Goal: Answer question/provide support

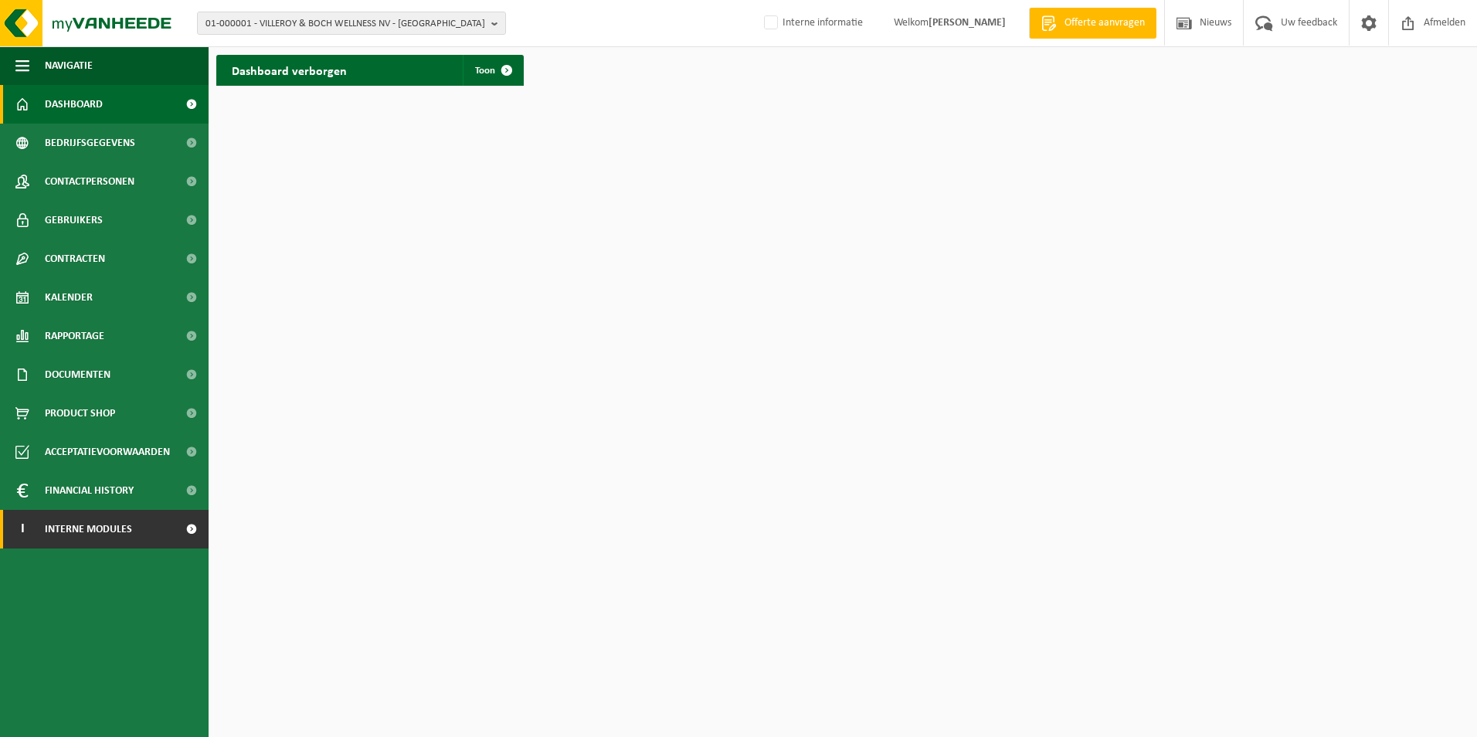
click at [156, 530] on link "I Interne modules" at bounding box center [104, 529] width 209 height 39
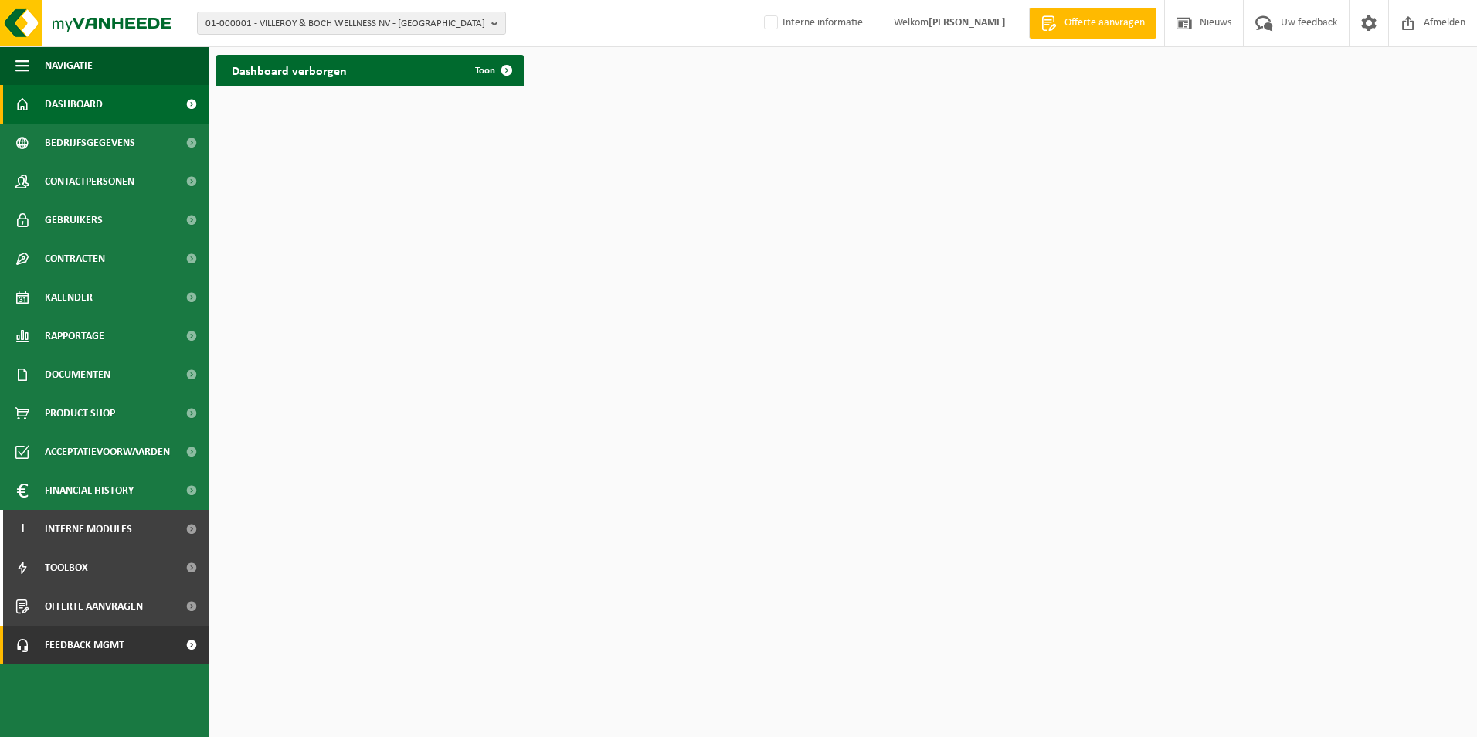
click at [134, 647] on link "Feedback MGMT" at bounding box center [104, 645] width 209 height 39
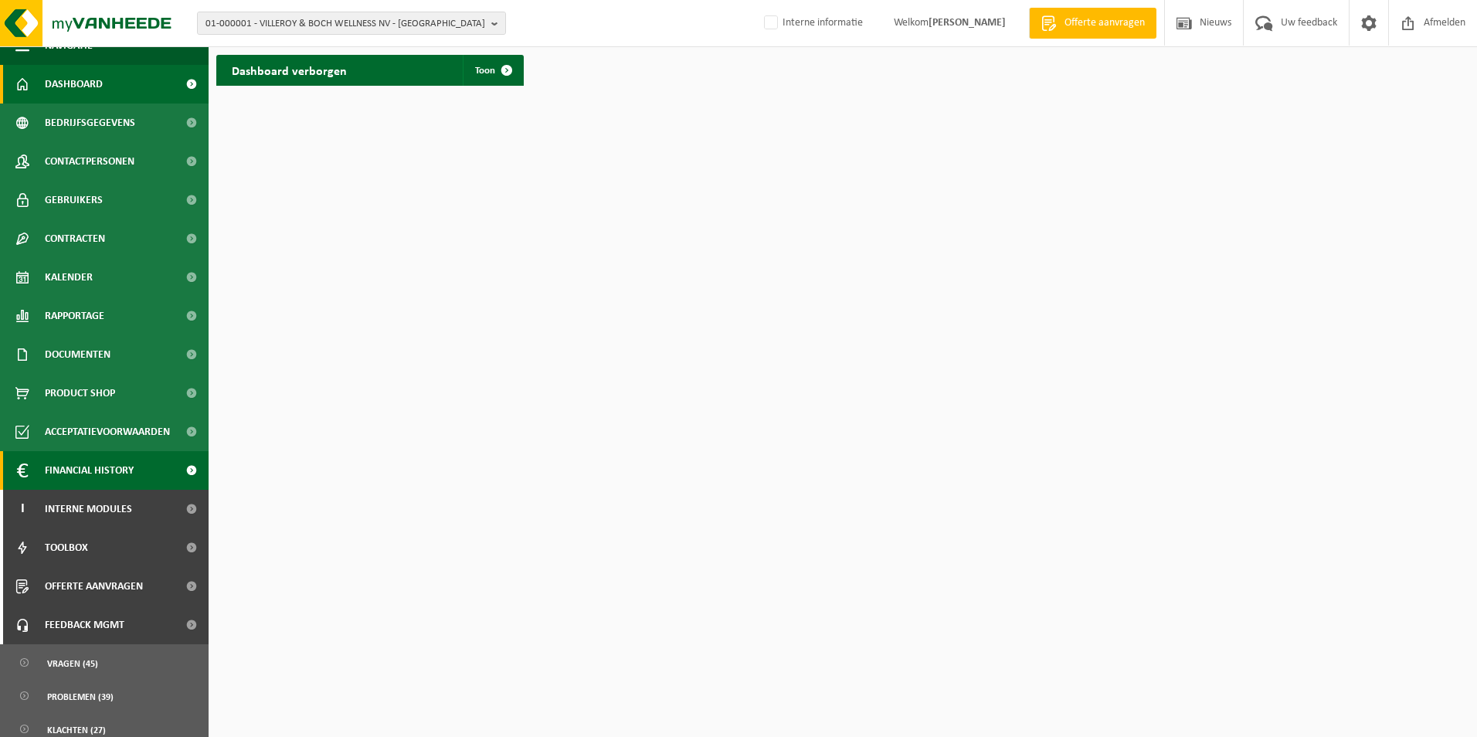
scroll to position [31, 0]
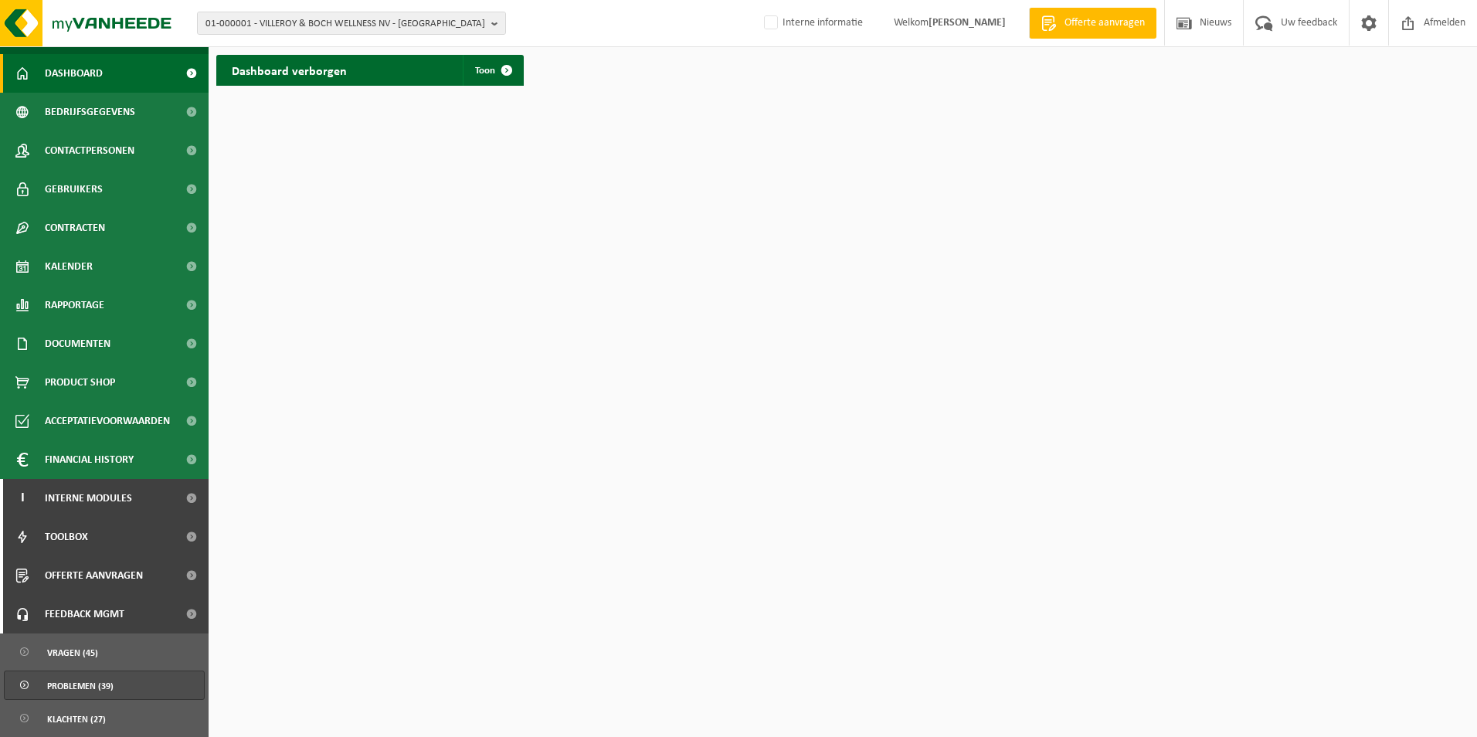
click at [119, 685] on link "Problemen (39)" at bounding box center [104, 685] width 201 height 29
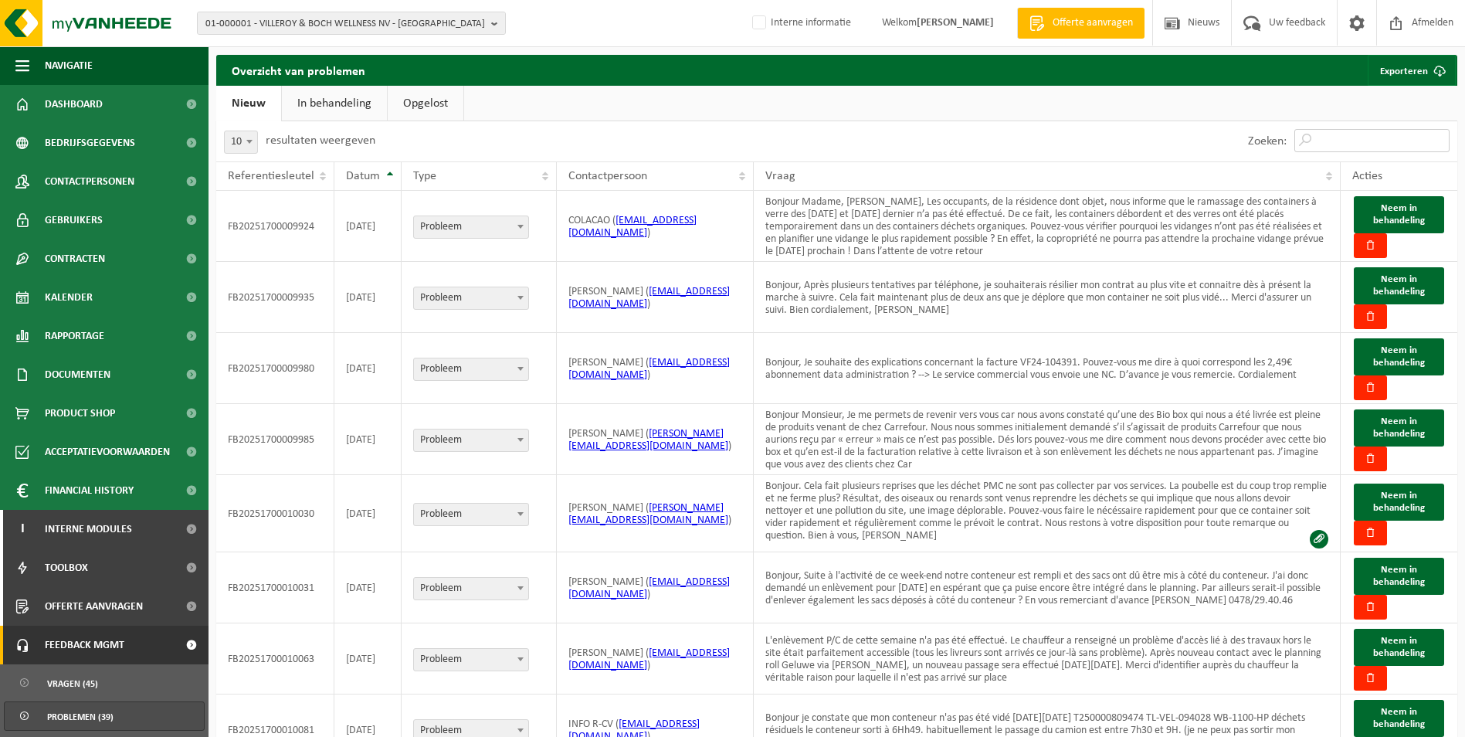
click at [1317, 139] on input "Zoeken:" at bounding box center [1372, 140] width 155 height 23
click at [1363, 141] on input "Zoeken:" at bounding box center [1372, 140] width 155 height 23
paste input "FB20251700010324"
type input "FB20251700010324"
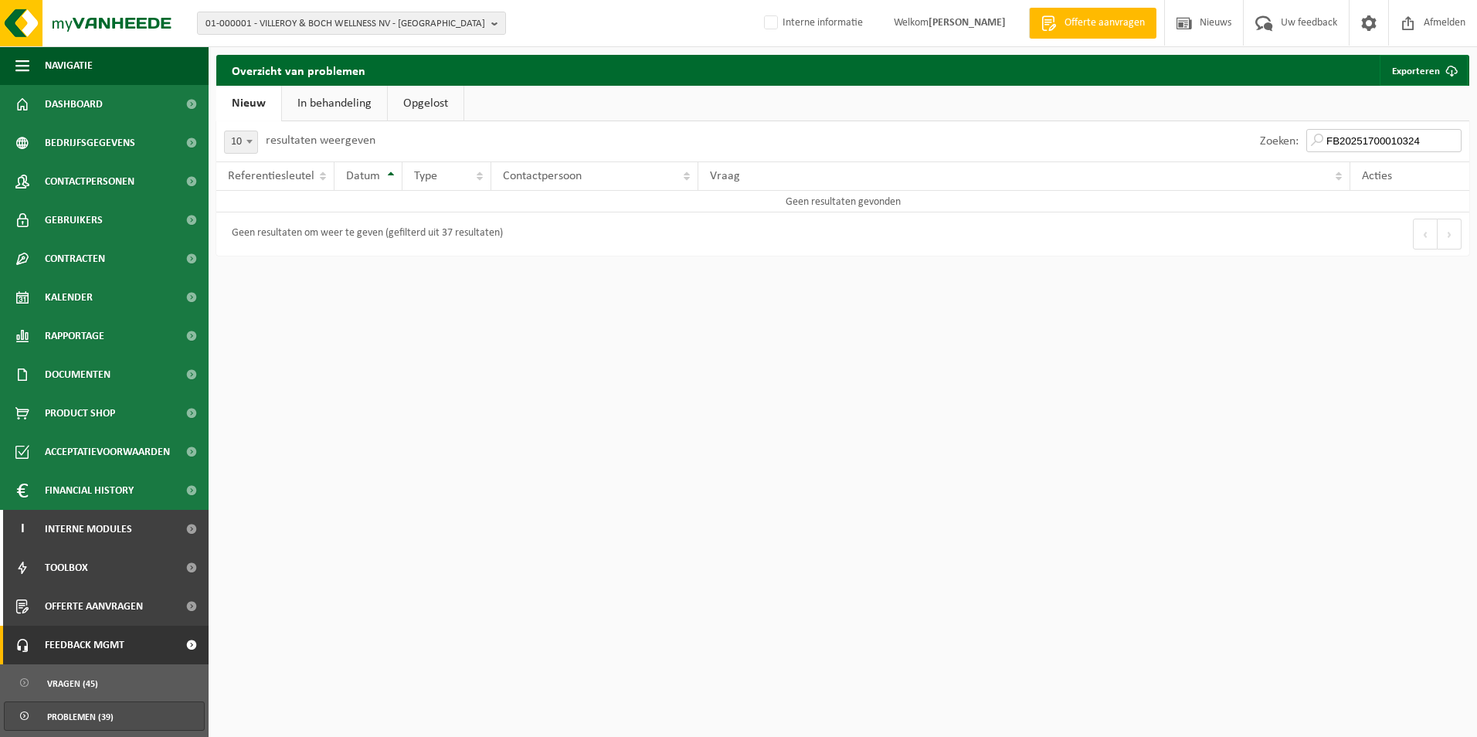
drag, startPoint x: 1309, startPoint y: 143, endPoint x: 1231, endPoint y: 144, distance: 78.0
click at [1231, 144] on div "Zoeken: FB20251700010324" at bounding box center [1156, 141] width 626 height 40
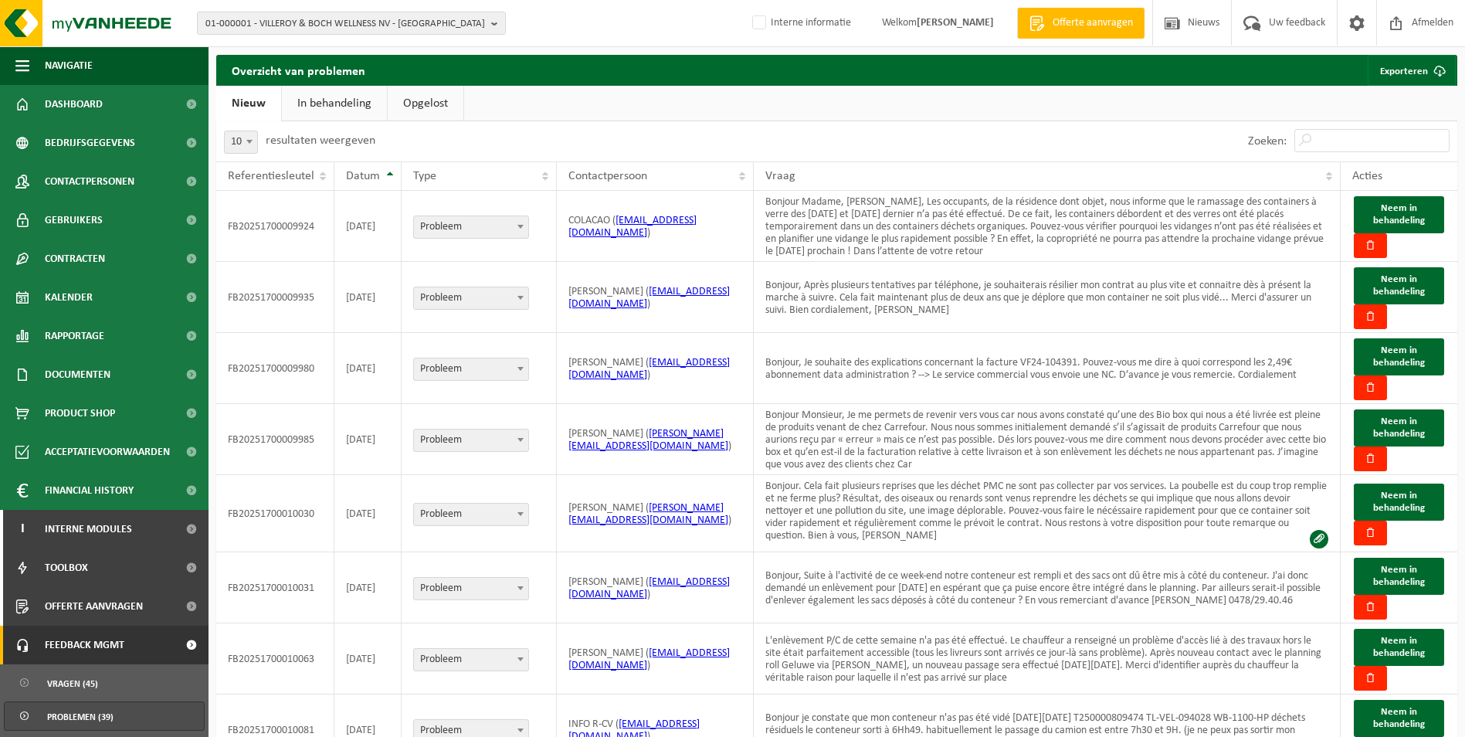
click at [233, 141] on span "10" at bounding box center [241, 142] width 32 height 22
select select "100"
click at [1336, 141] on input "Zoeken:" at bounding box center [1372, 140] width 155 height 23
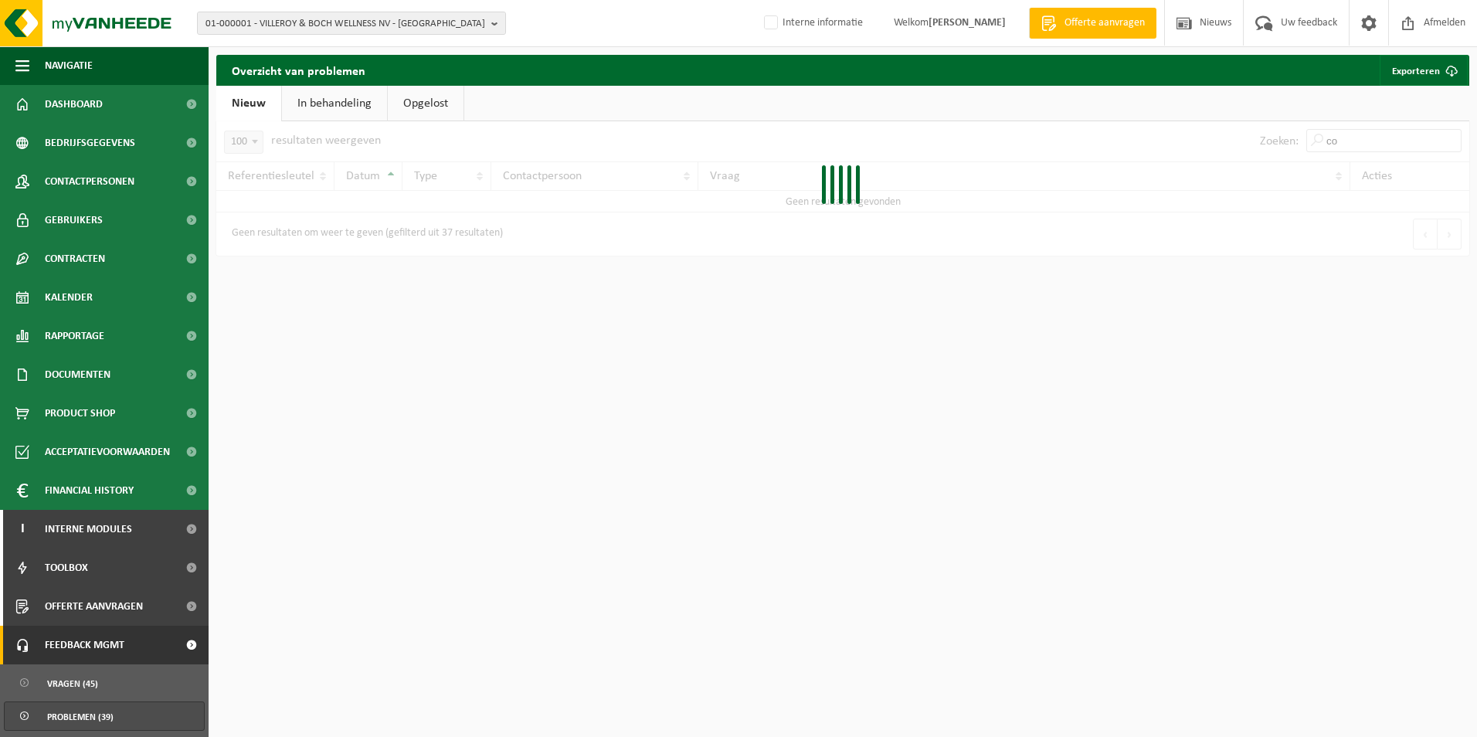
type input "c"
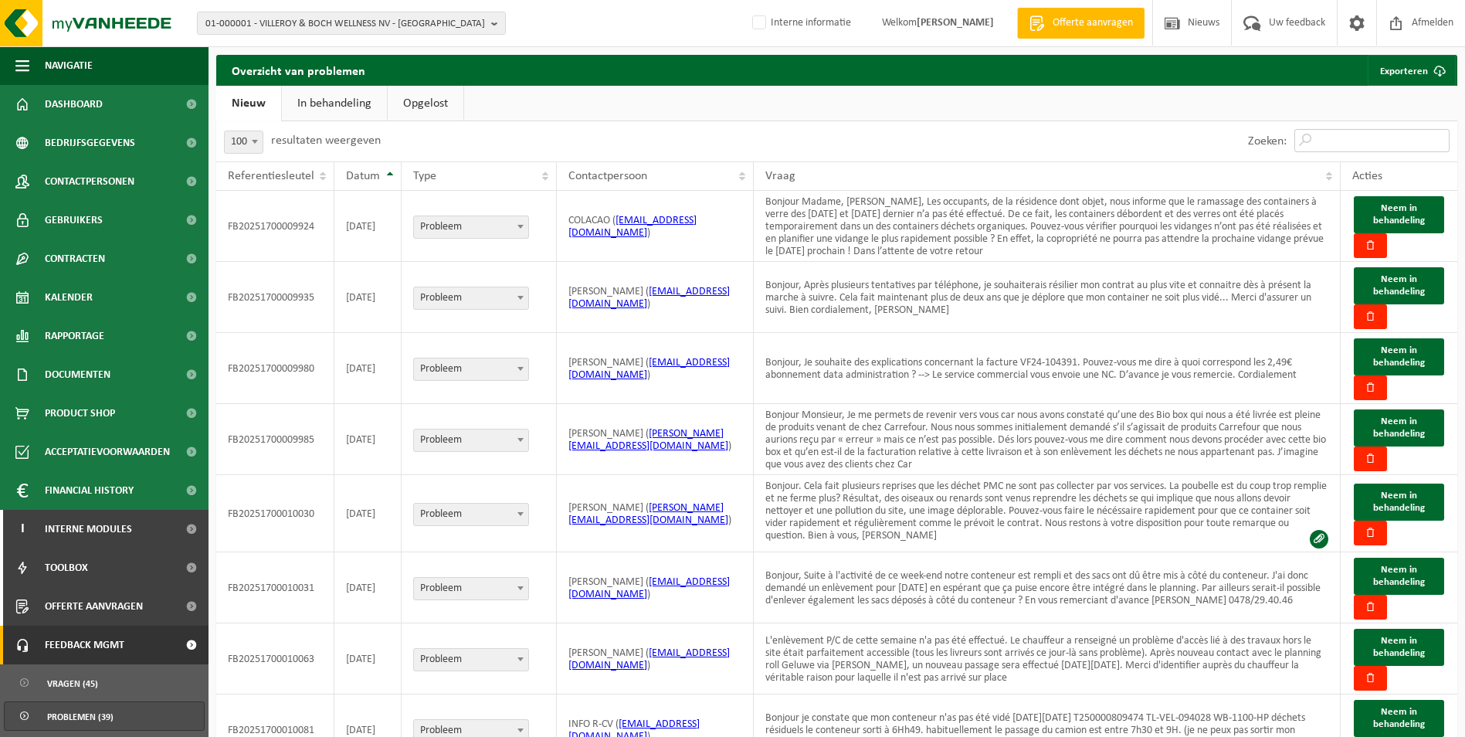
click at [1333, 138] on input "Zoeken:" at bounding box center [1372, 140] width 155 height 23
click at [900, 288] on td "Bonjour, Après plusieurs tentatives par téléphone, je souhaiterais résilier mon…" at bounding box center [1047, 297] width 587 height 71
click at [973, 380] on td "Bonjour, Je souhaite des explications concernant la facture VF24-104391. Pouvez…" at bounding box center [1047, 368] width 587 height 71
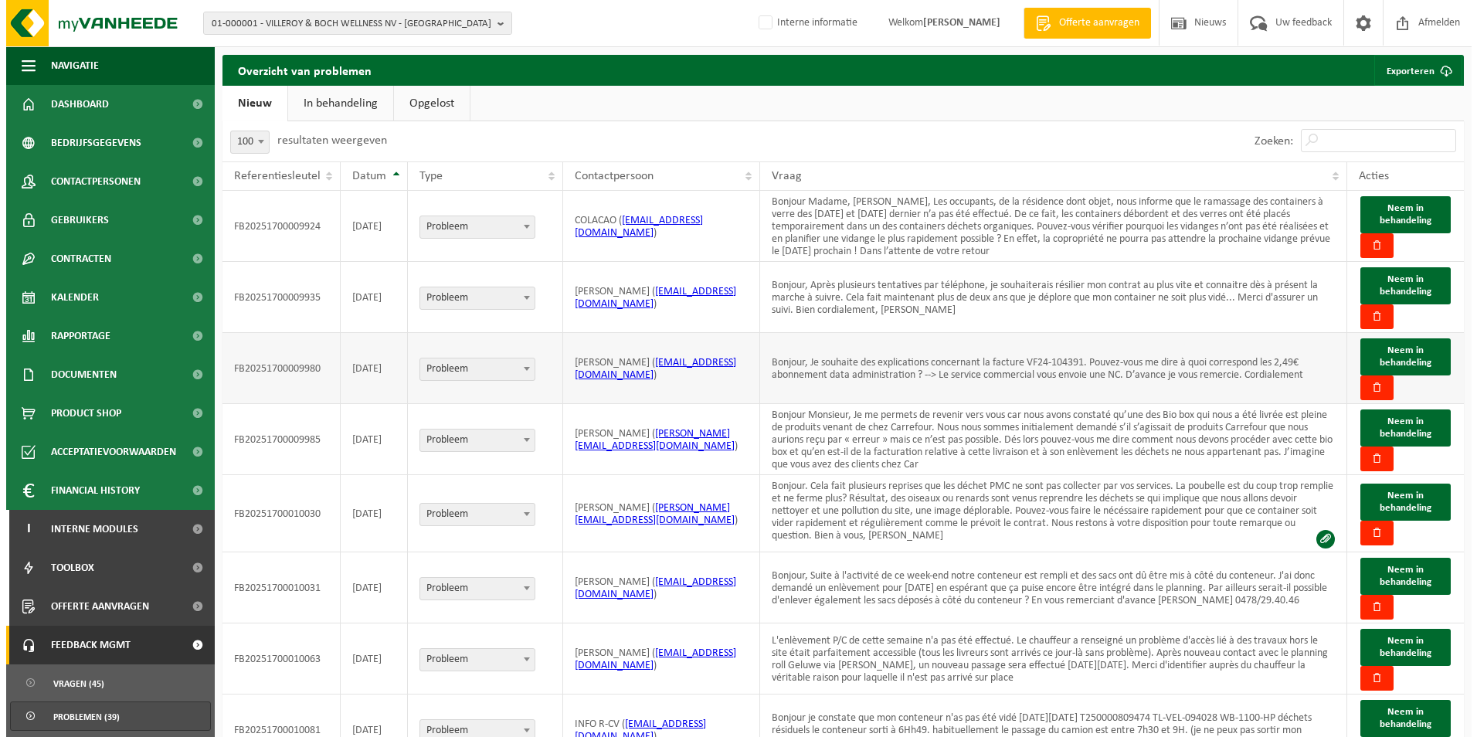
scroll to position [2100, 0]
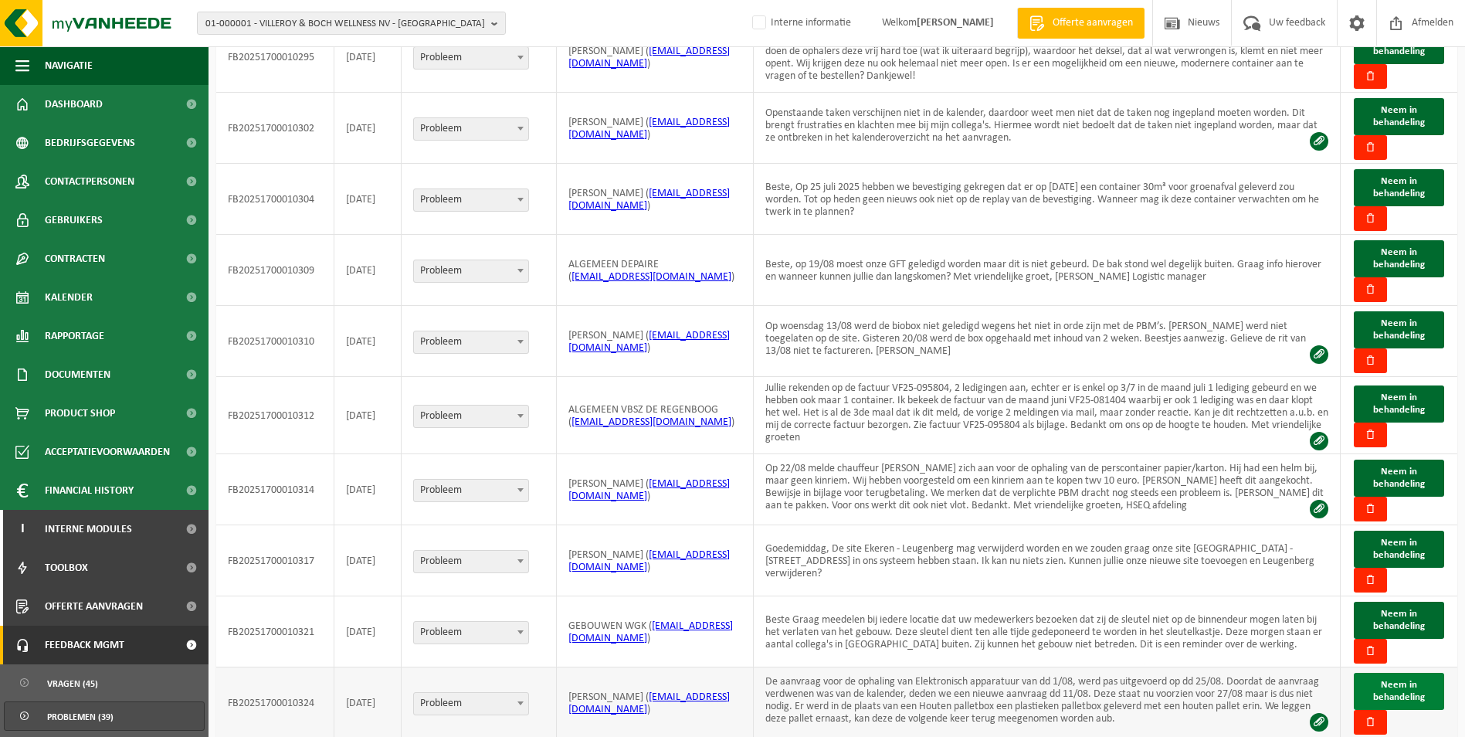
click at [1403, 680] on span "Neem in behandeling" at bounding box center [1399, 691] width 52 height 22
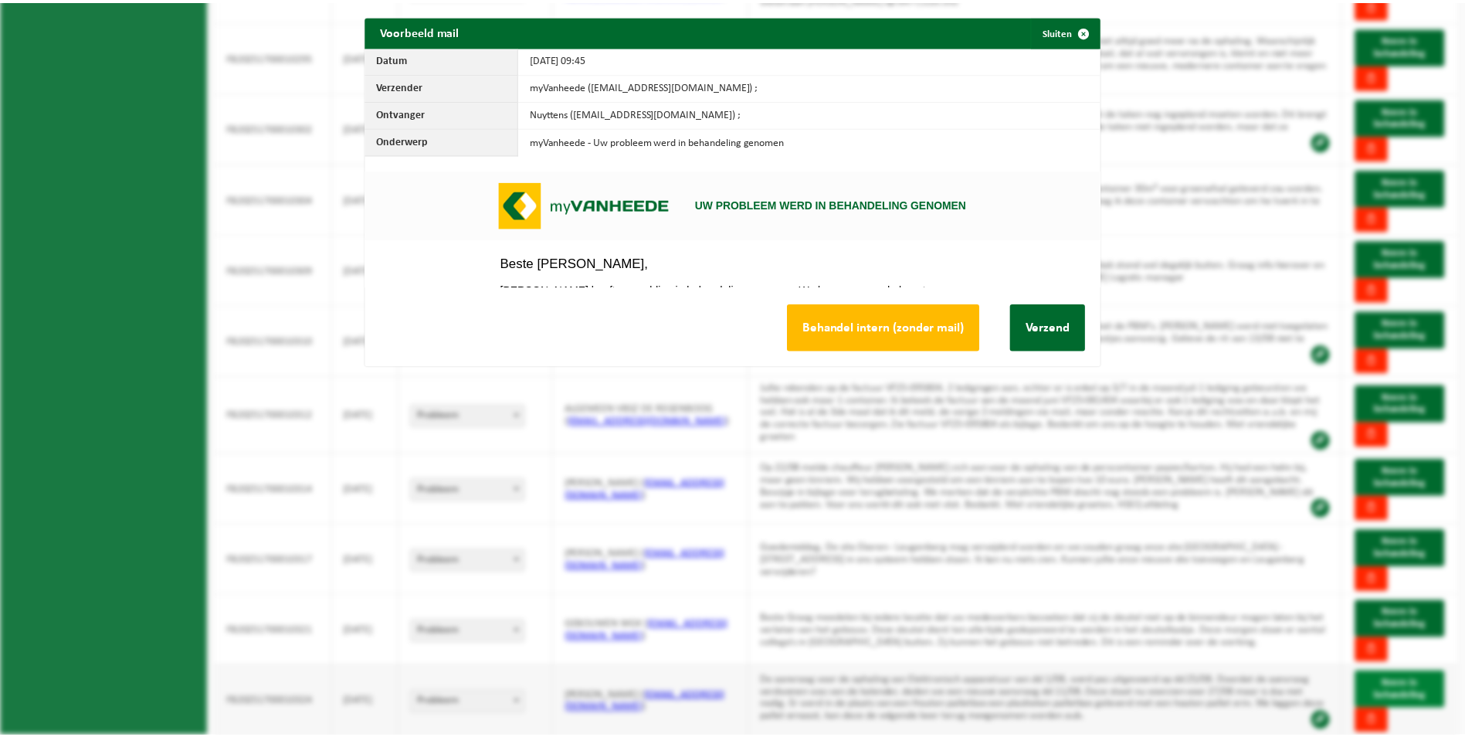
scroll to position [0, 0]
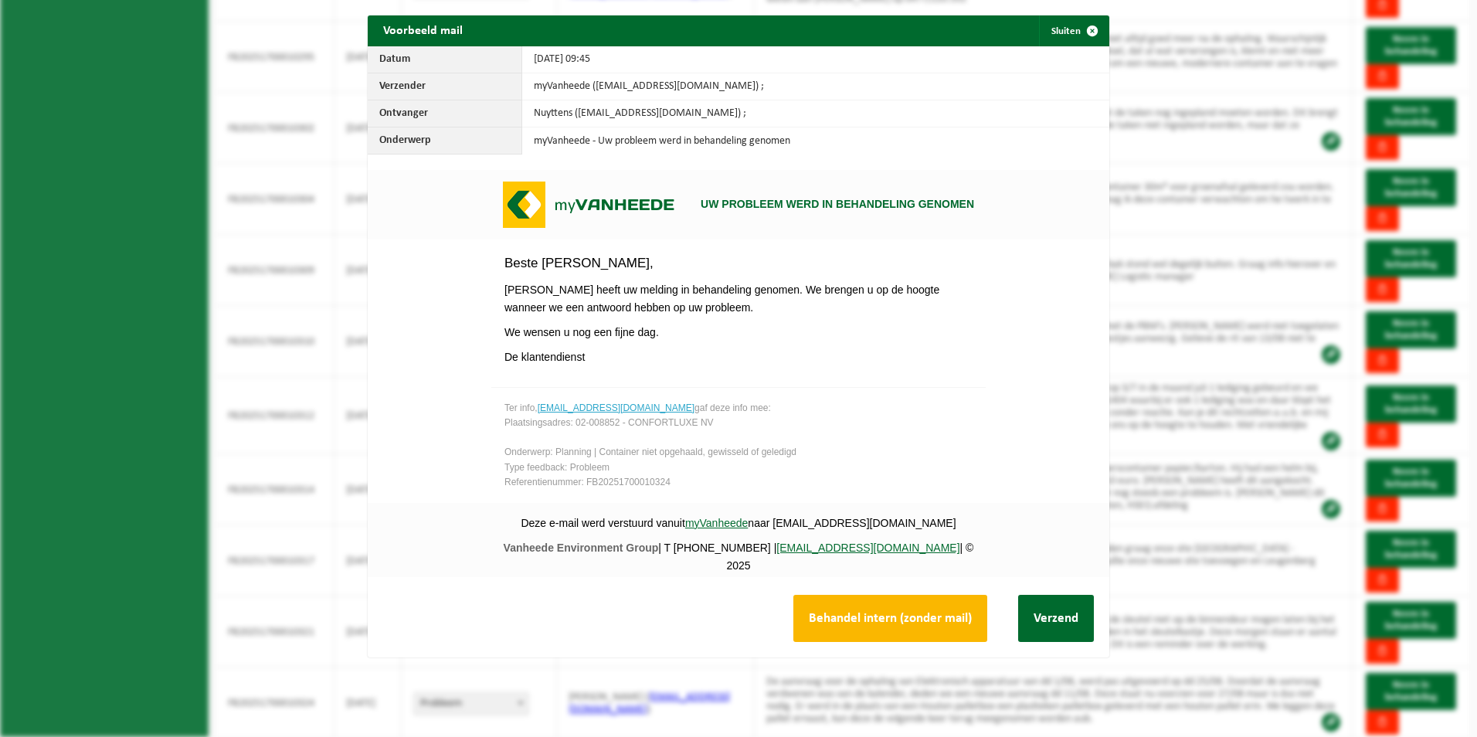
click at [922, 621] on button "Behandel intern (zonder mail)" at bounding box center [890, 618] width 194 height 47
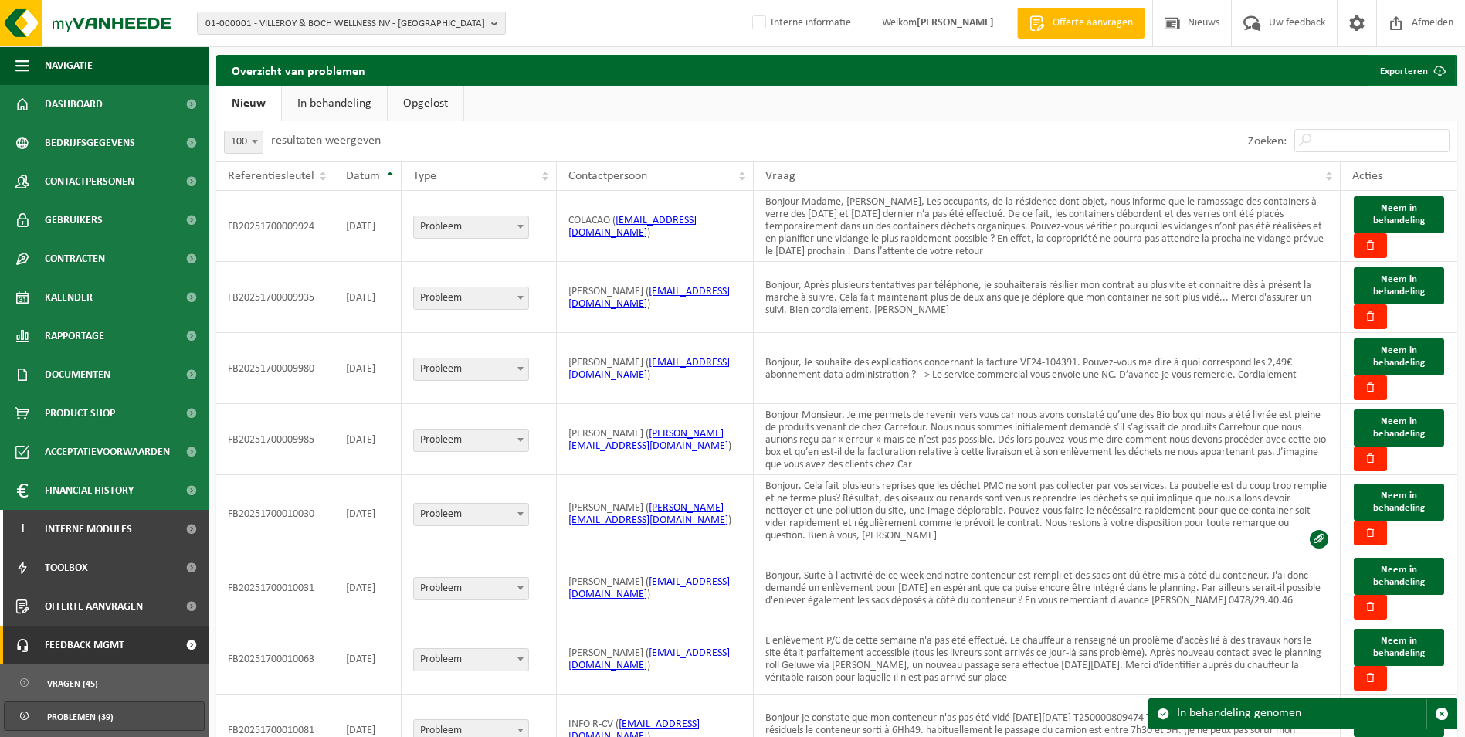
click at [349, 104] on link "In behandeling" at bounding box center [334, 104] width 105 height 36
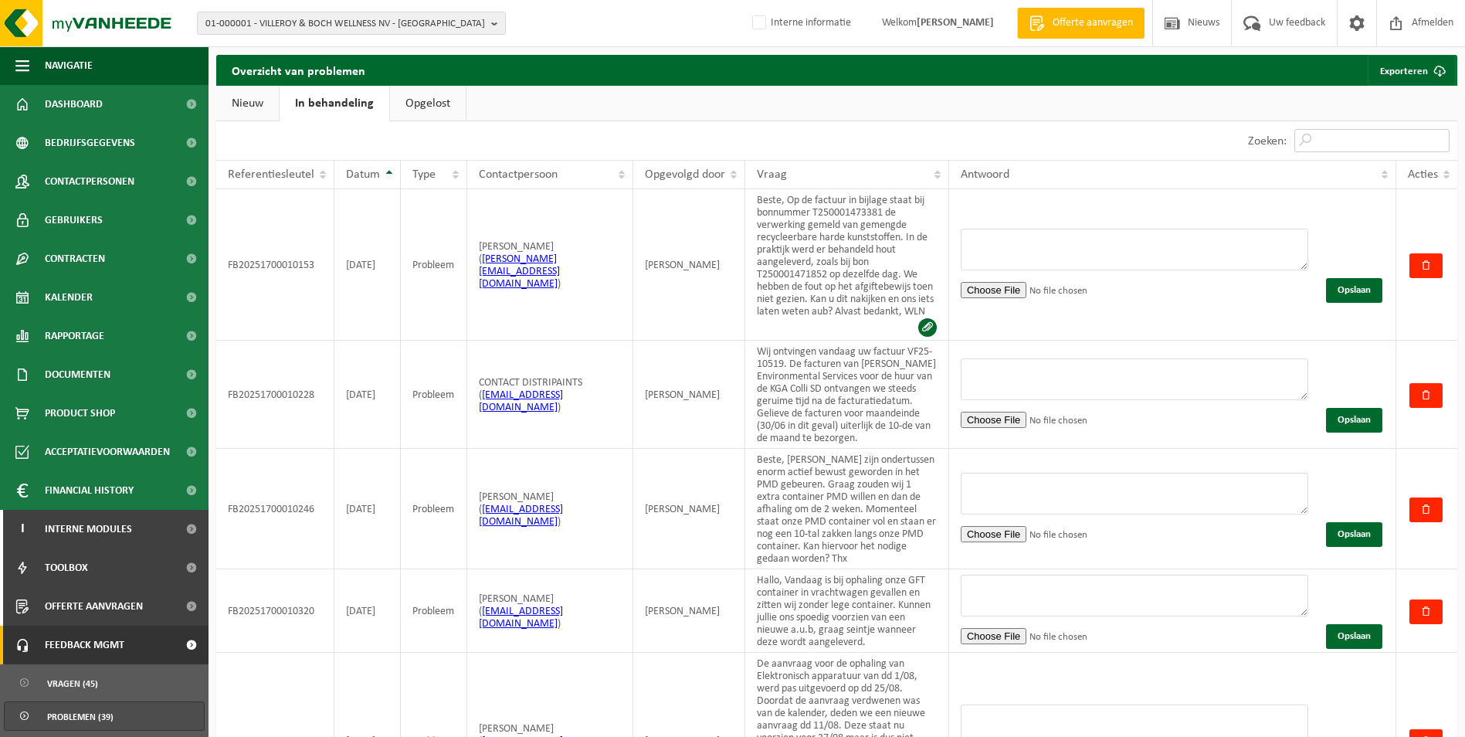
click at [1373, 147] on input "Zoeken:" at bounding box center [1372, 140] width 155 height 23
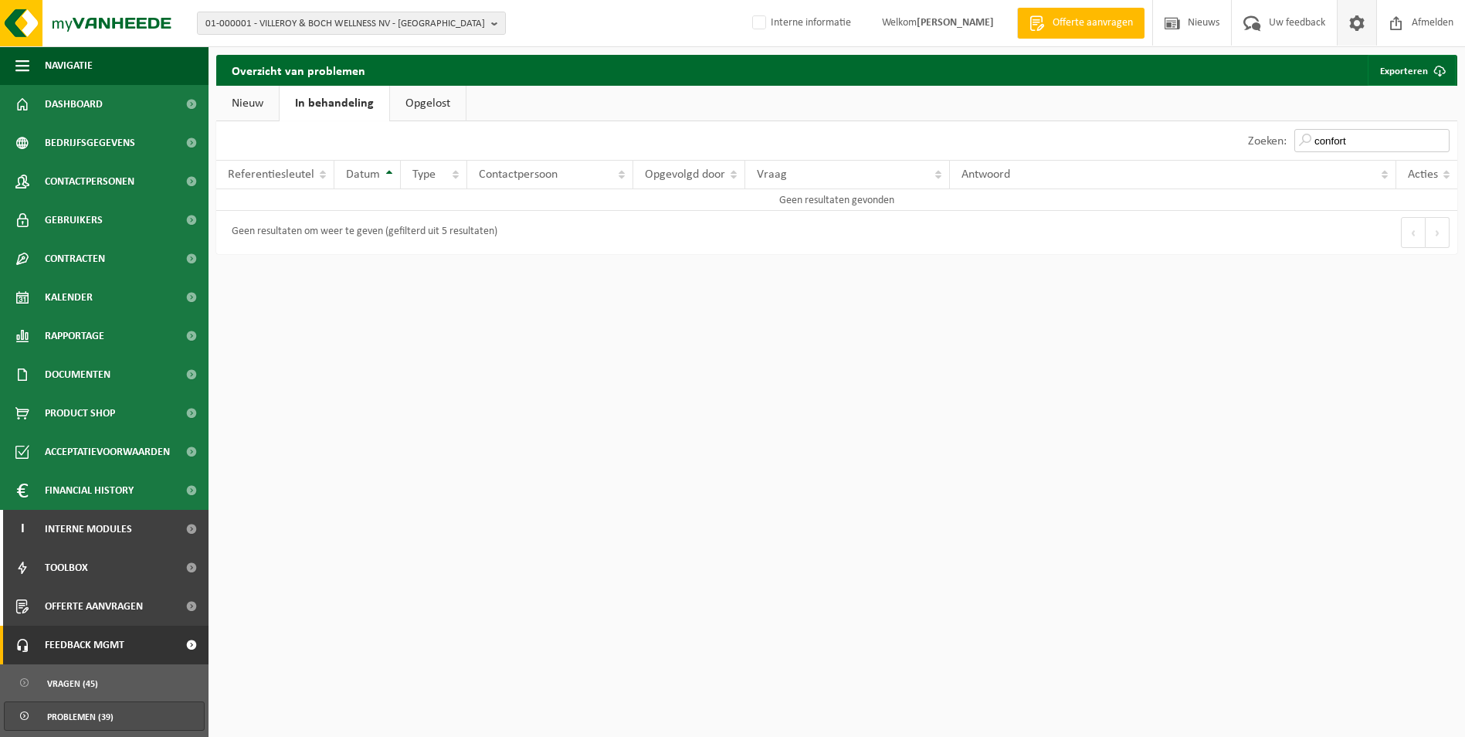
type input "confort"
click at [1370, 137] on input "confort" at bounding box center [1372, 140] width 155 height 23
drag, startPoint x: 1370, startPoint y: 137, endPoint x: 1244, endPoint y: 139, distance: 125.2
click at [1244, 139] on div "Zoeken: confort" at bounding box center [1349, 140] width 217 height 39
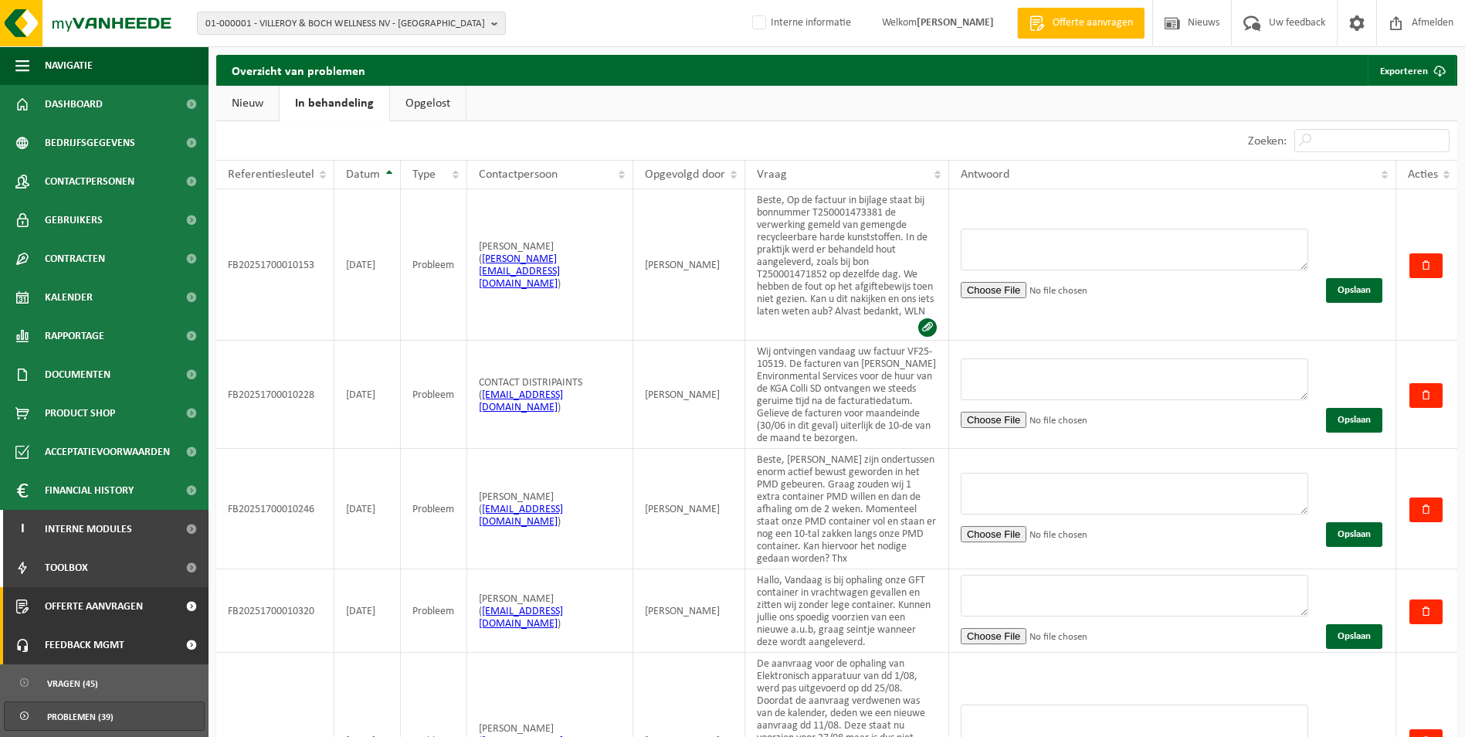
click at [104, 623] on span "Offerte aanvragen" at bounding box center [94, 606] width 98 height 39
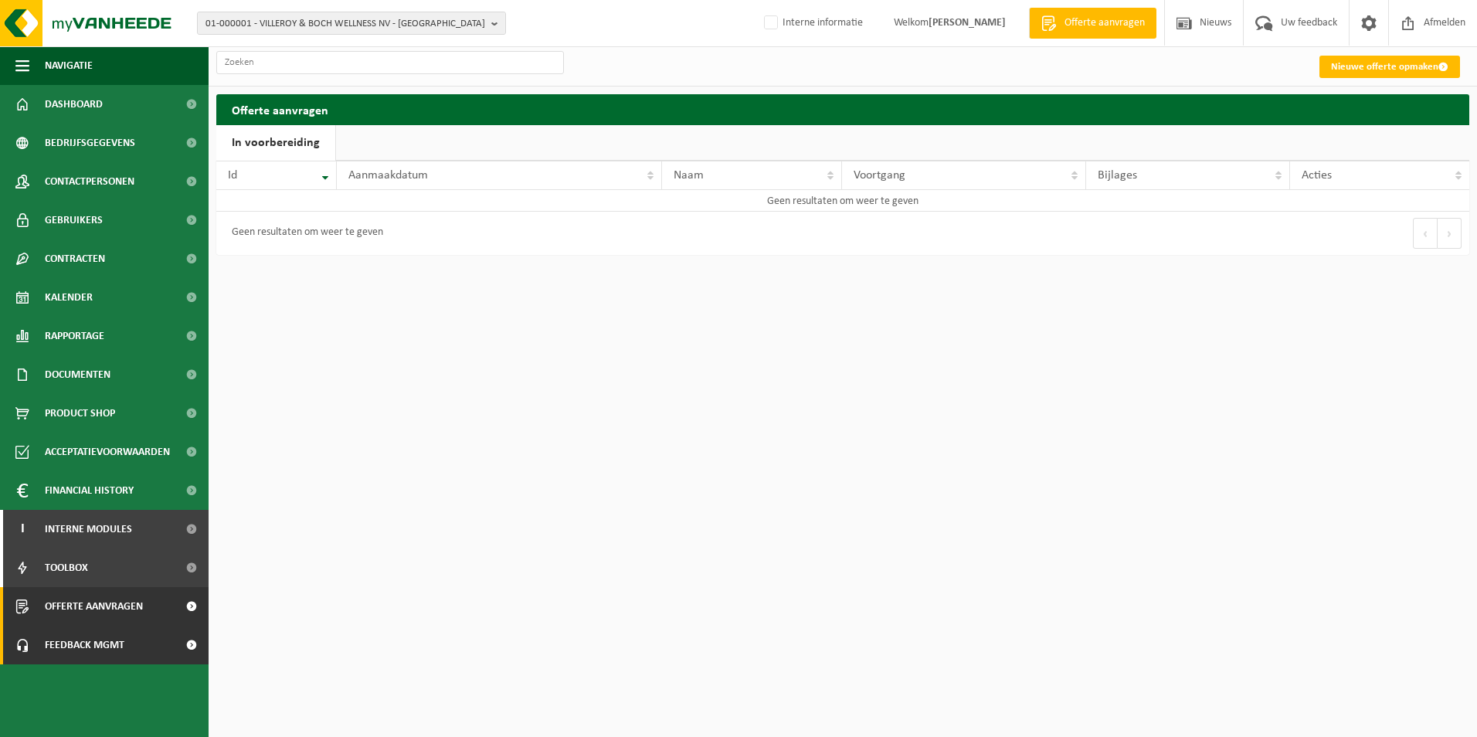
click at [107, 652] on span "Feedback MGMT" at bounding box center [85, 645] width 80 height 39
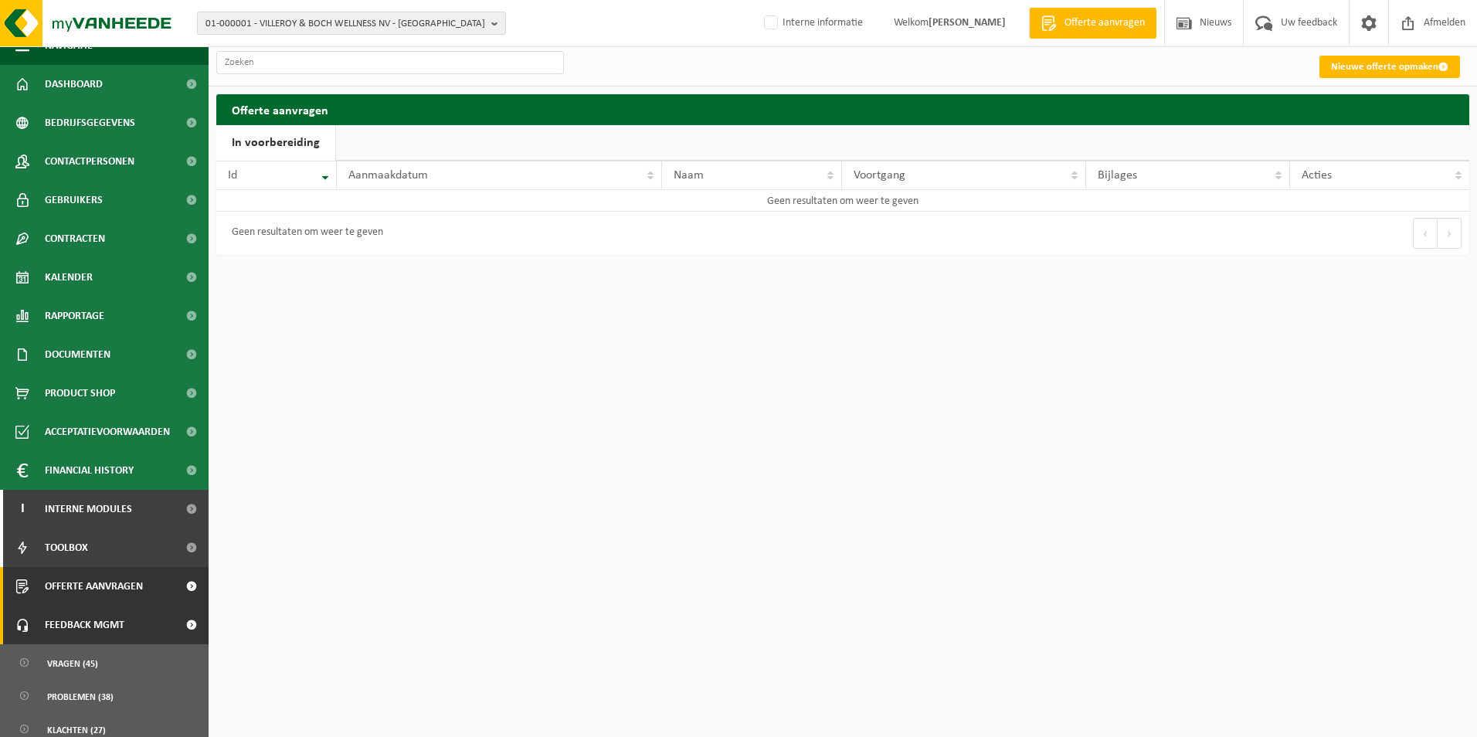
scroll to position [31, 0]
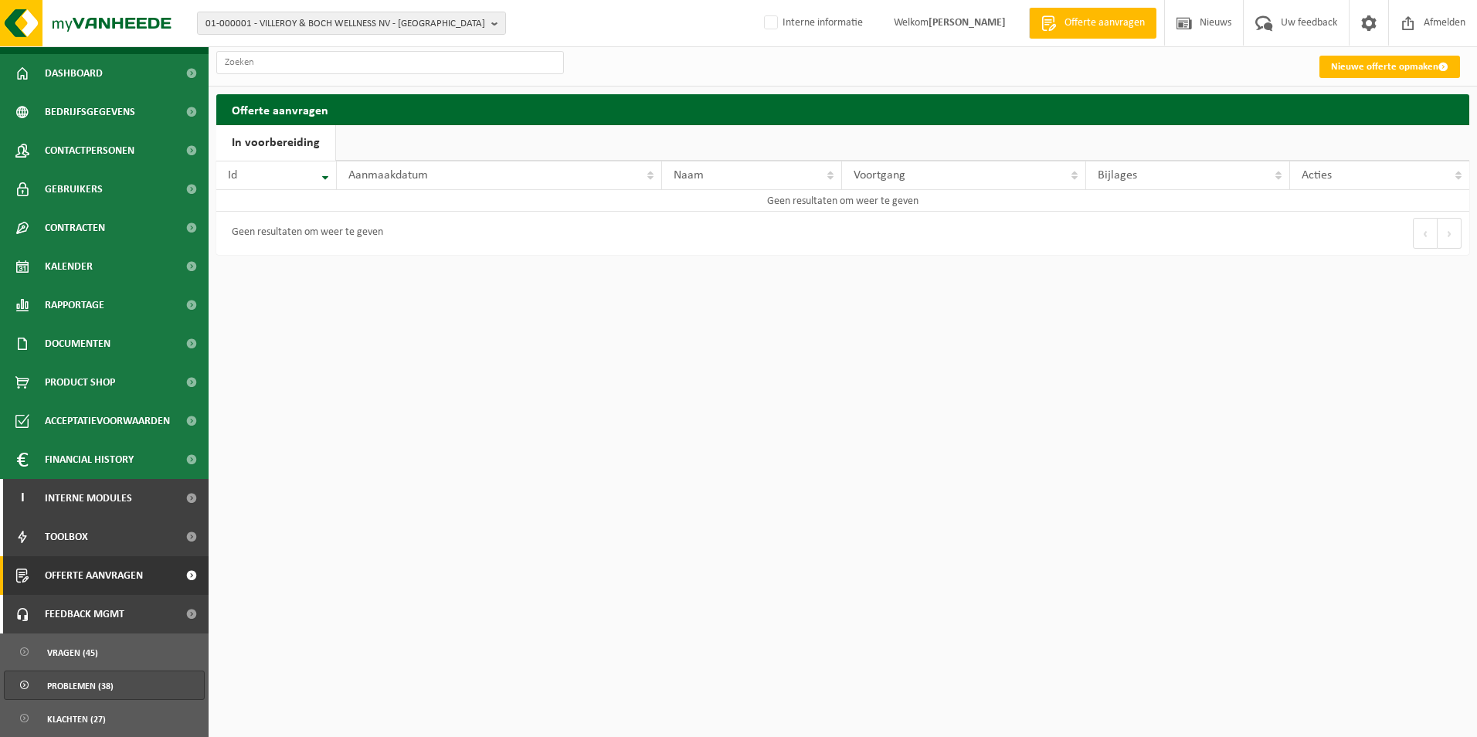
click at [97, 675] on span "Problemen (38)" at bounding box center [80, 685] width 66 height 29
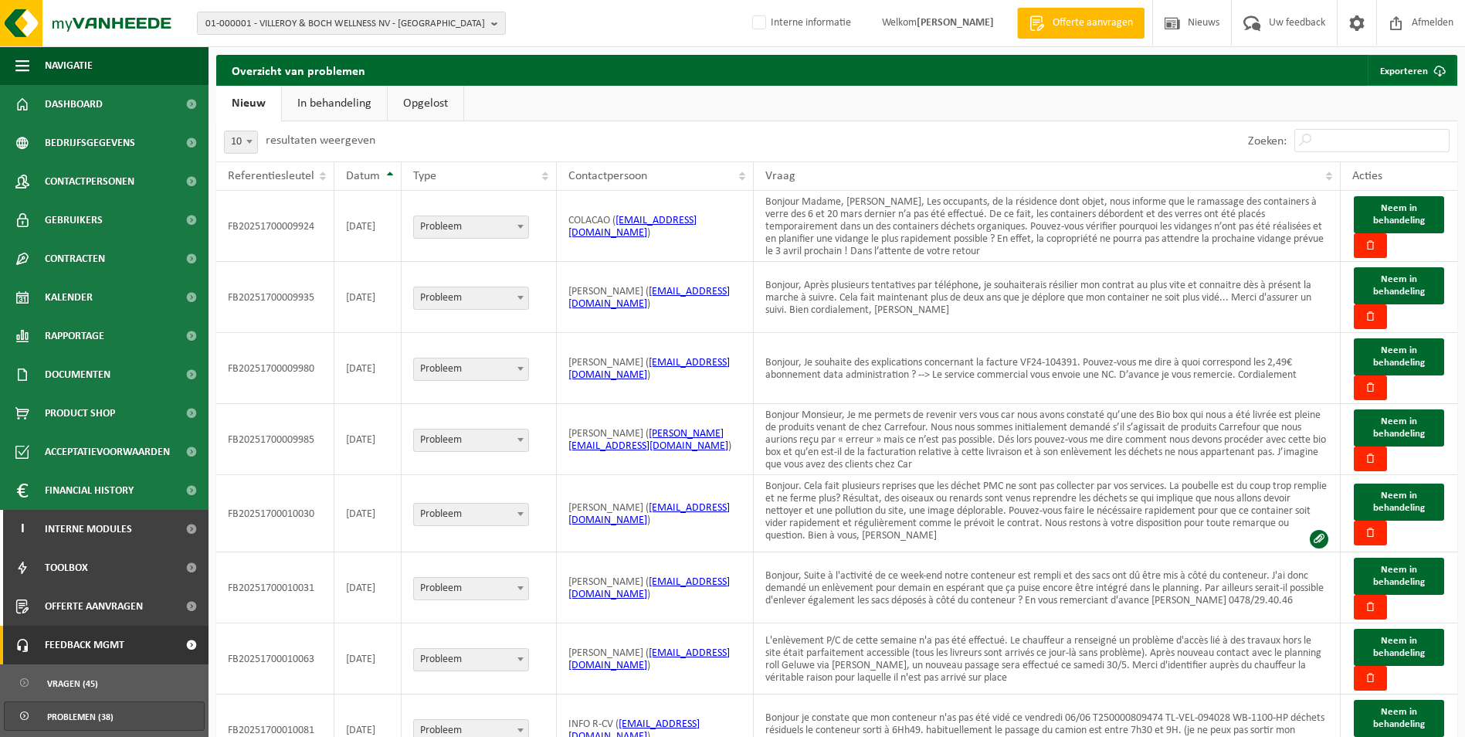
click at [355, 104] on link "In behandeling" at bounding box center [334, 104] width 105 height 36
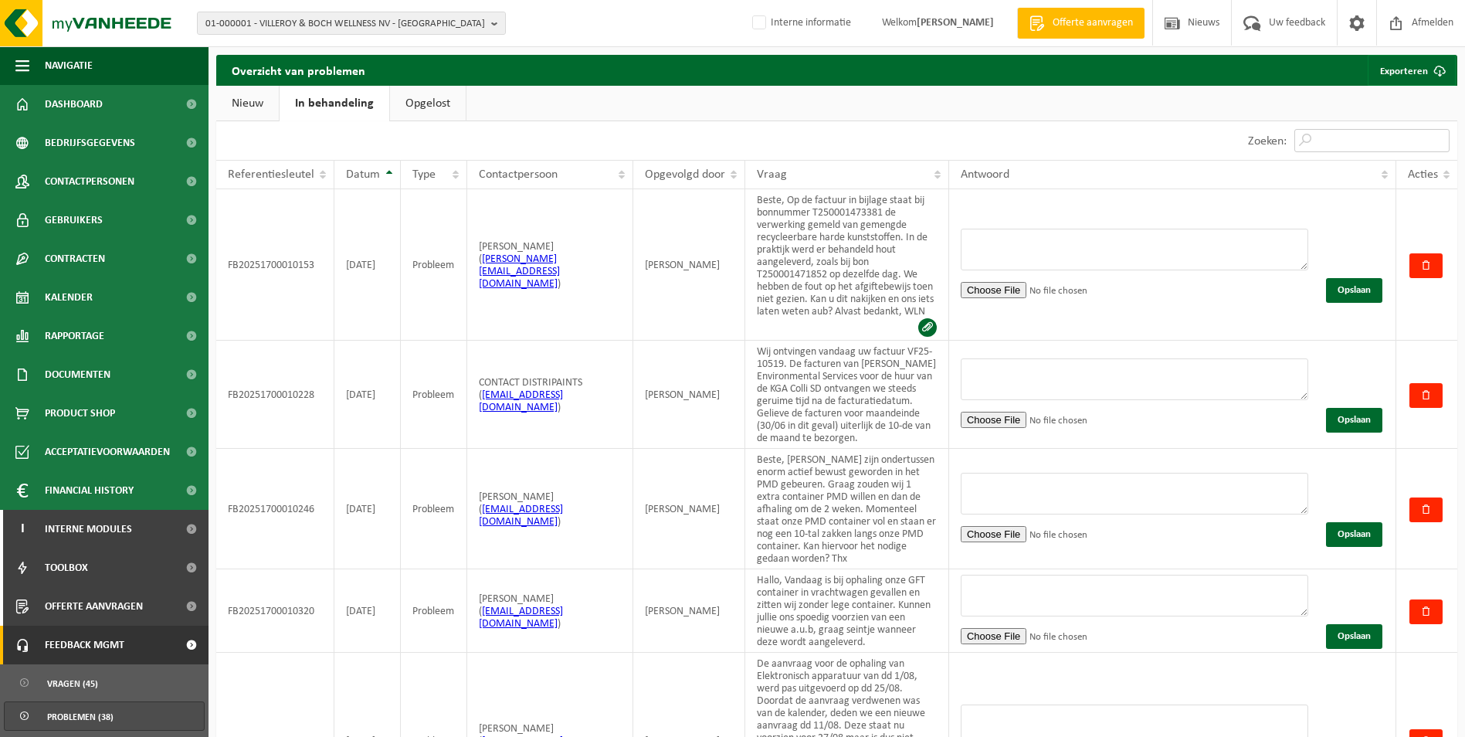
click at [1346, 144] on input "Zoeken:" at bounding box center [1372, 140] width 155 height 23
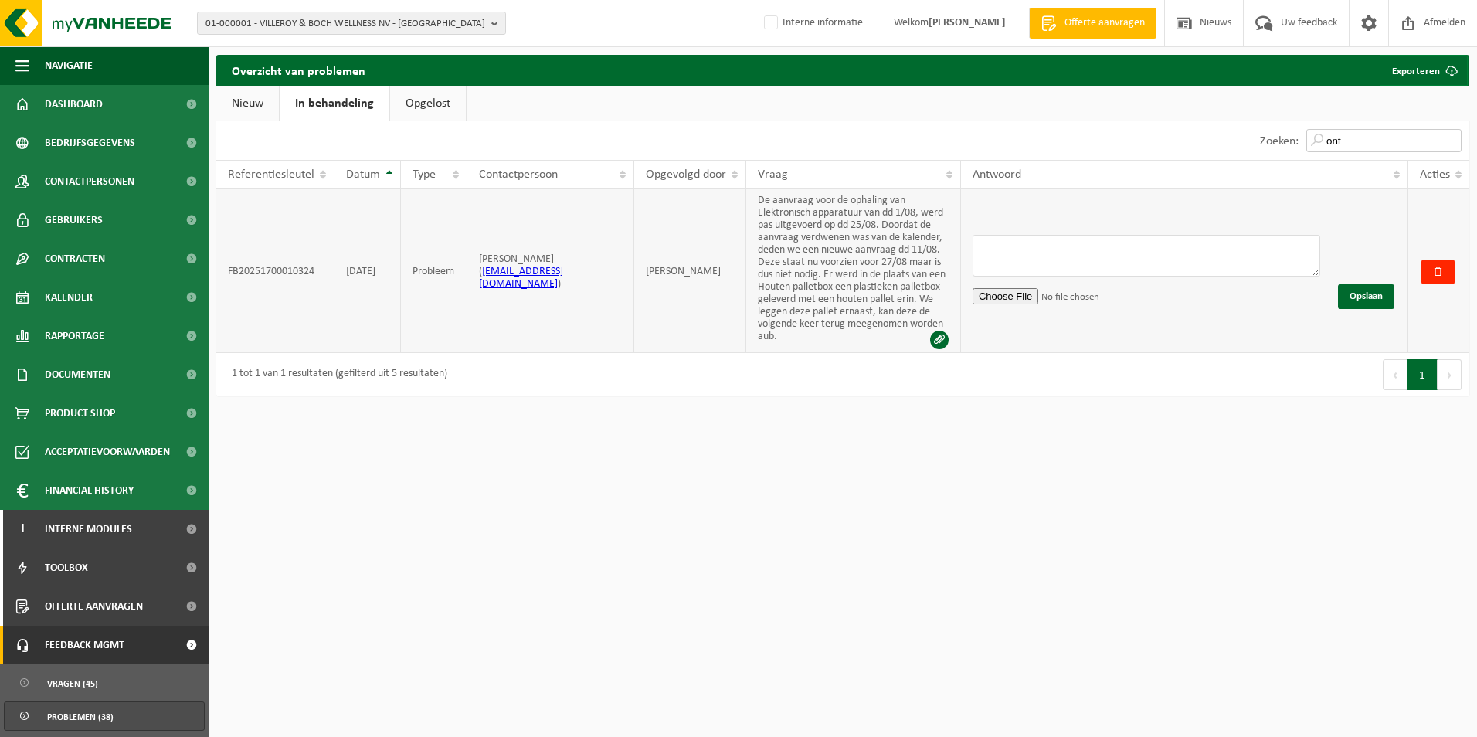
type input "onf"
drag, startPoint x: 1052, startPoint y: 263, endPoint x: 1041, endPoint y: 253, distance: 14.8
click at [1051, 263] on textarea at bounding box center [1147, 256] width 348 height 42
type textarea "Beste, ik annuleer de opdracht van morgen. De recipiënten voor elektro afval we…"
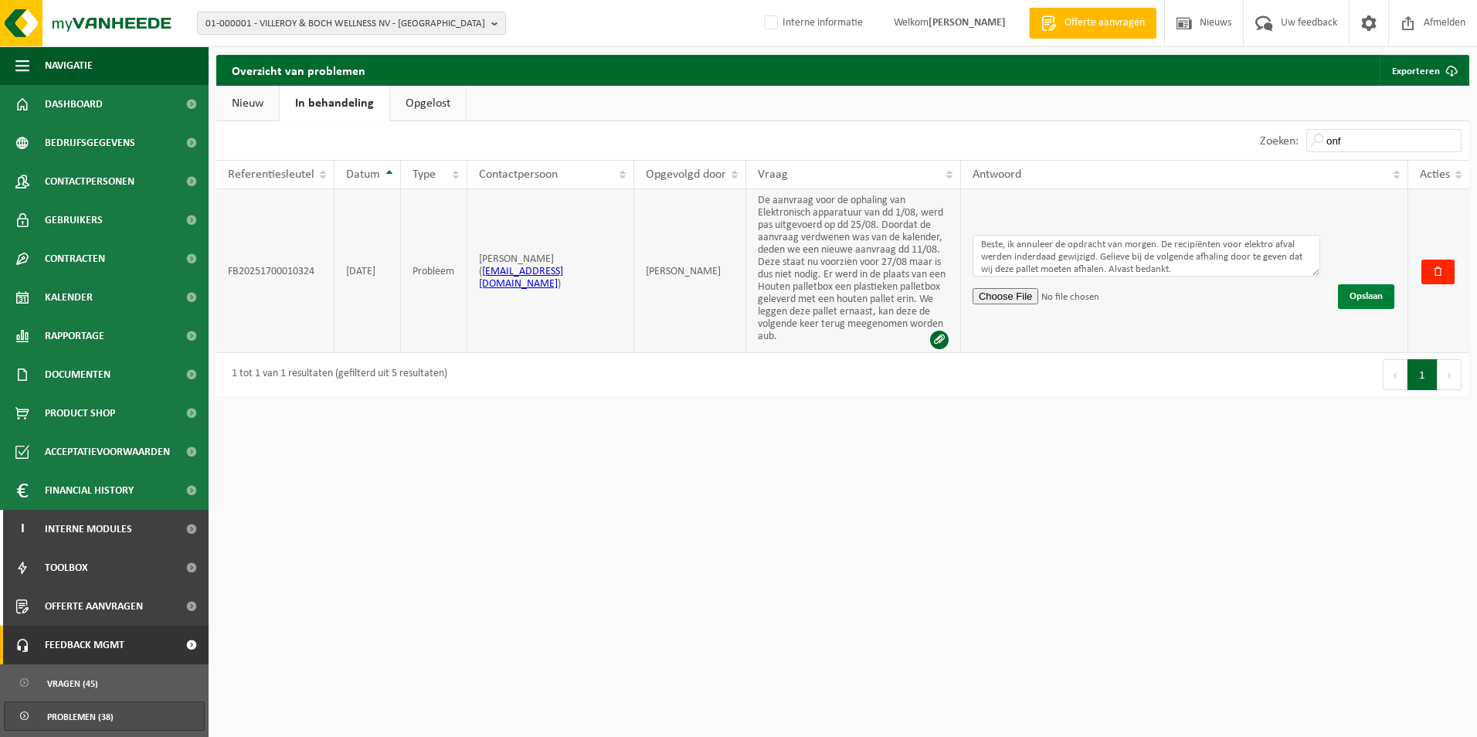
click at [1361, 294] on button "Opslaan" at bounding box center [1366, 296] width 56 height 25
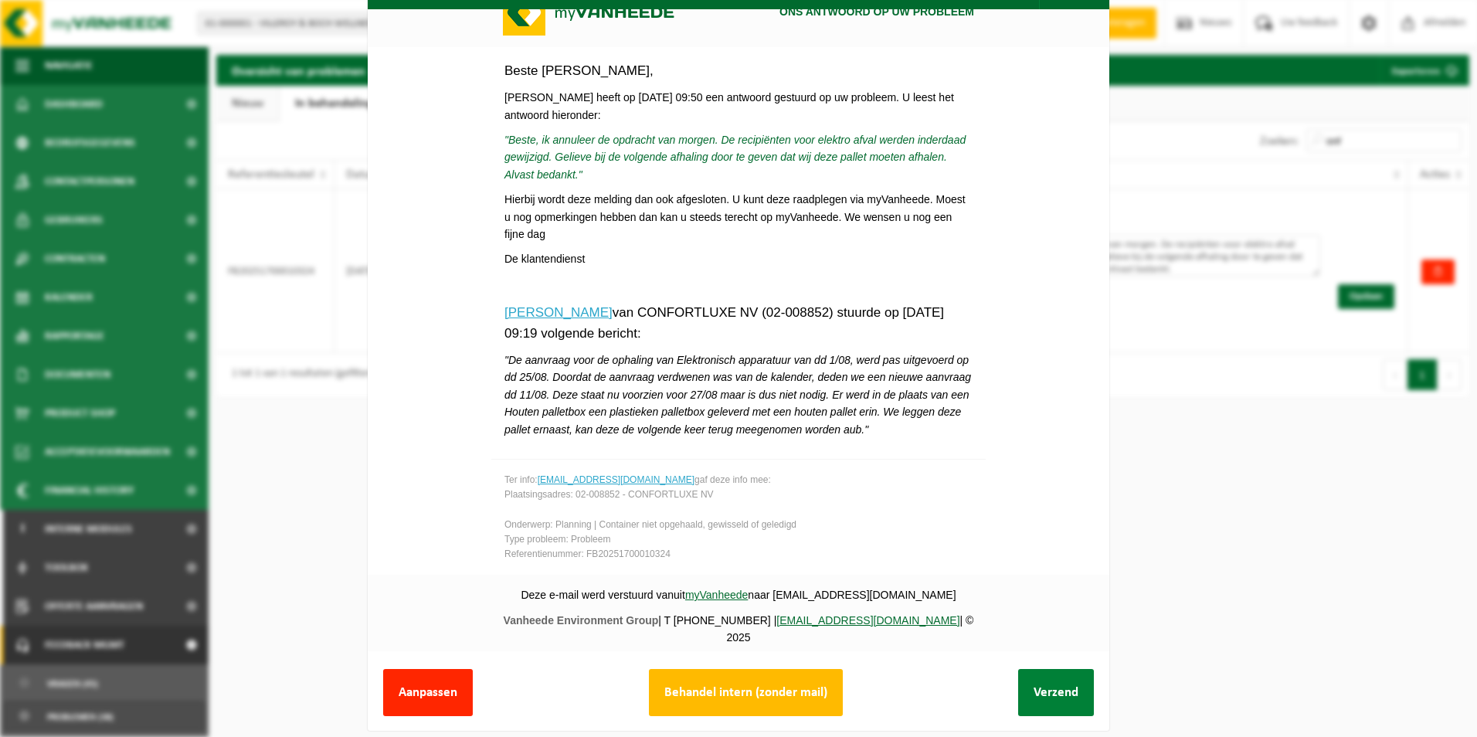
scroll to position [58, 0]
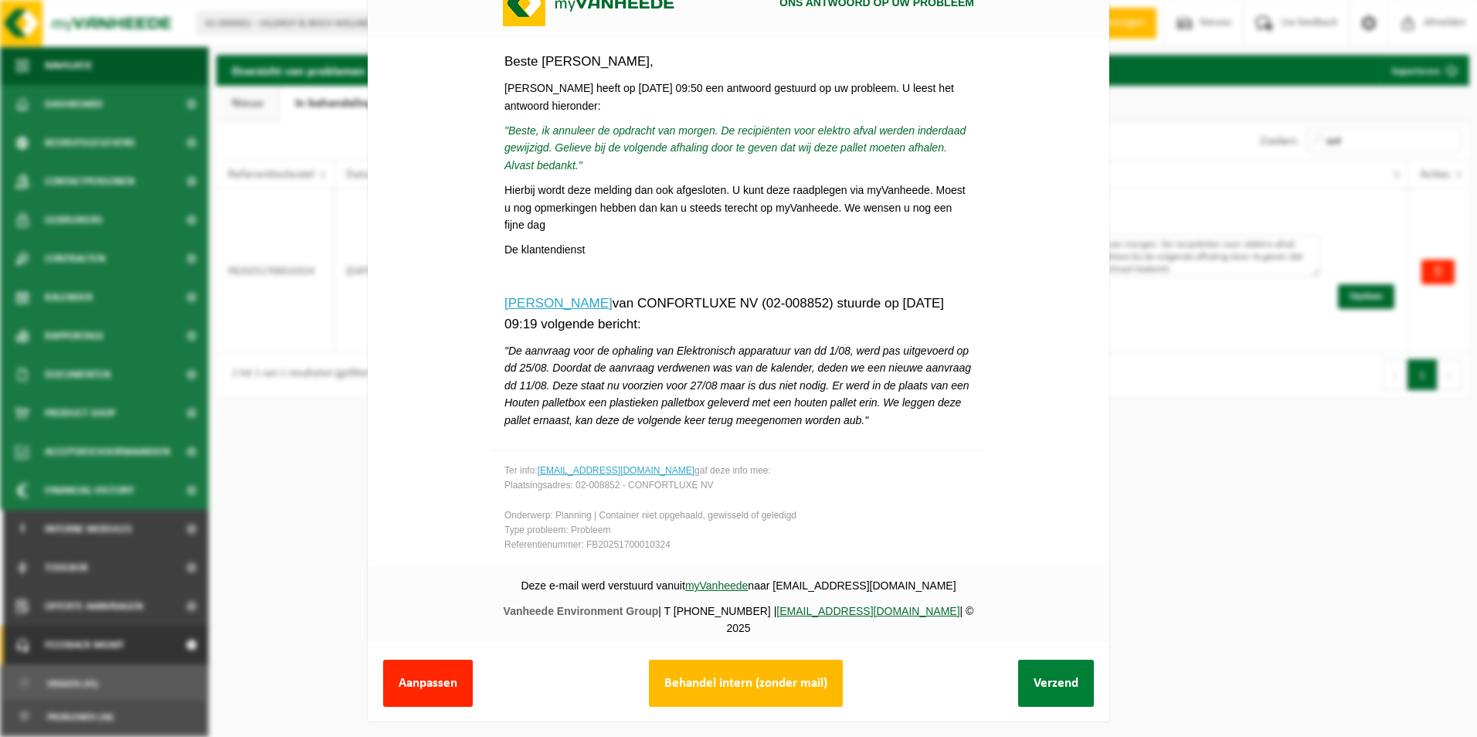
click at [1042, 674] on button "Verzend" at bounding box center [1056, 683] width 76 height 47
